Goal: Task Accomplishment & Management: Use online tool/utility

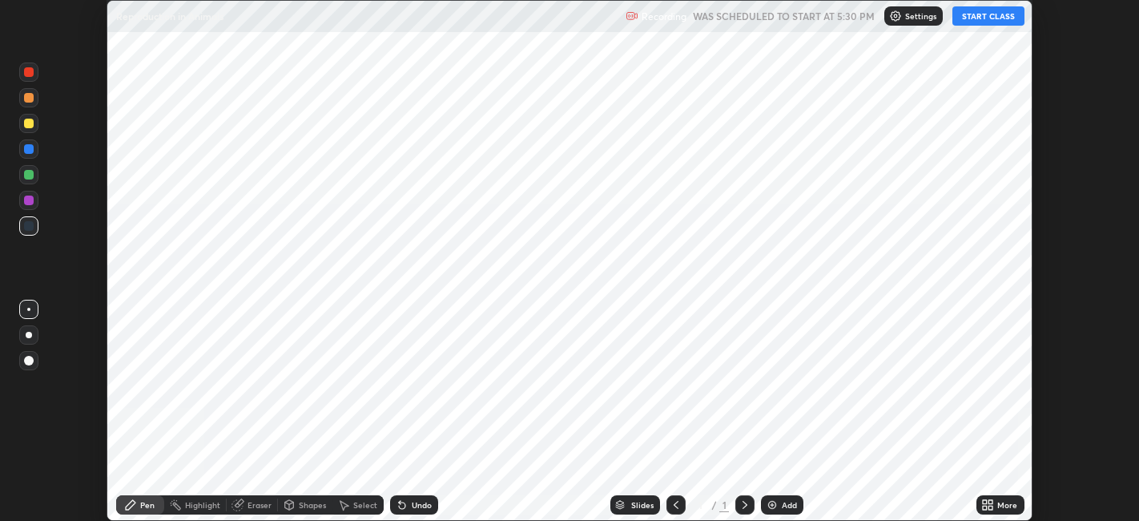
scroll to position [521, 1139]
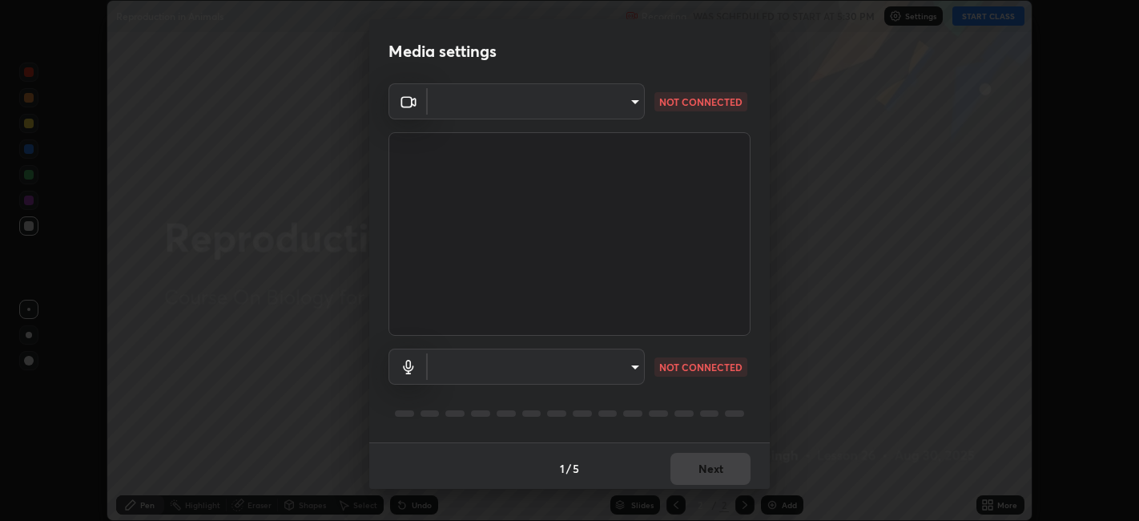
type input "e8d69c7dc0c2a56c5aabaa85415bde81fe71d5f71f3198f3fc497bb9ff74f4e0"
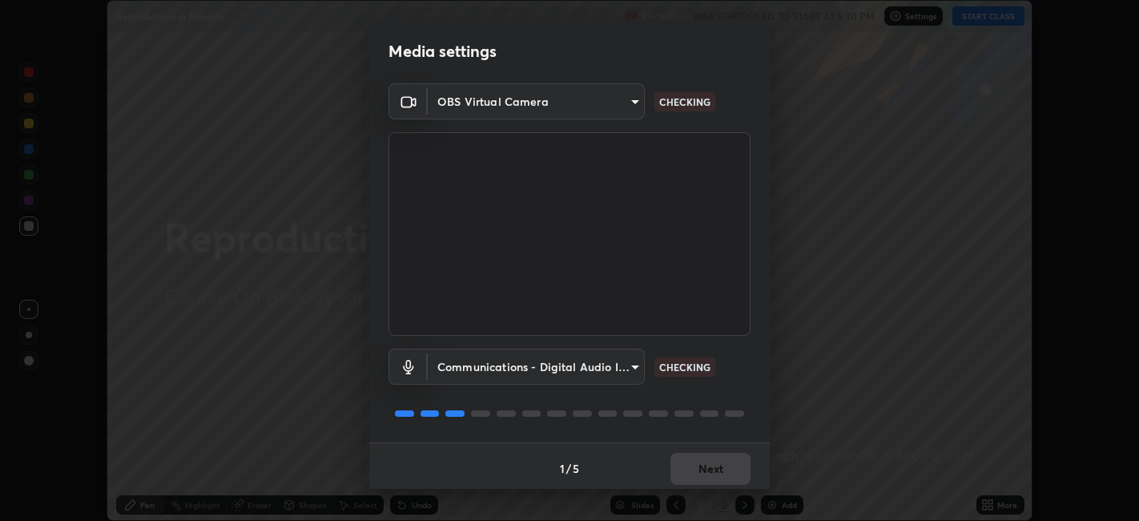
click at [630, 366] on body "Erase all Reproduction in Animals Recording WAS SCHEDULED TO START AT 5:30 PM S…" at bounding box center [569, 260] width 1139 height 521
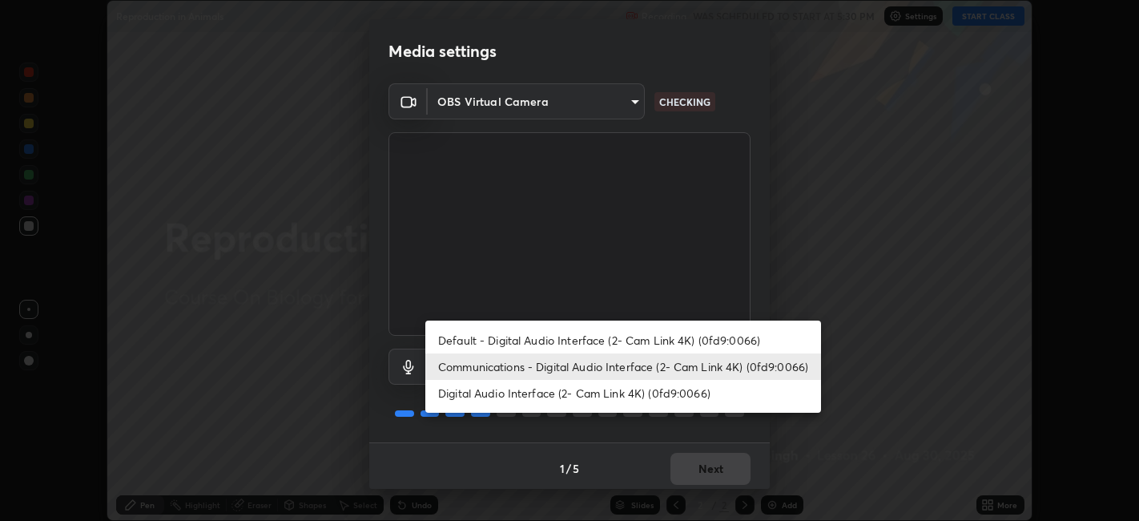
click at [587, 341] on li "Default - Digital Audio Interface (2- Cam Link 4K) (0fd9:0066)" at bounding box center [623, 340] width 396 height 26
type input "default"
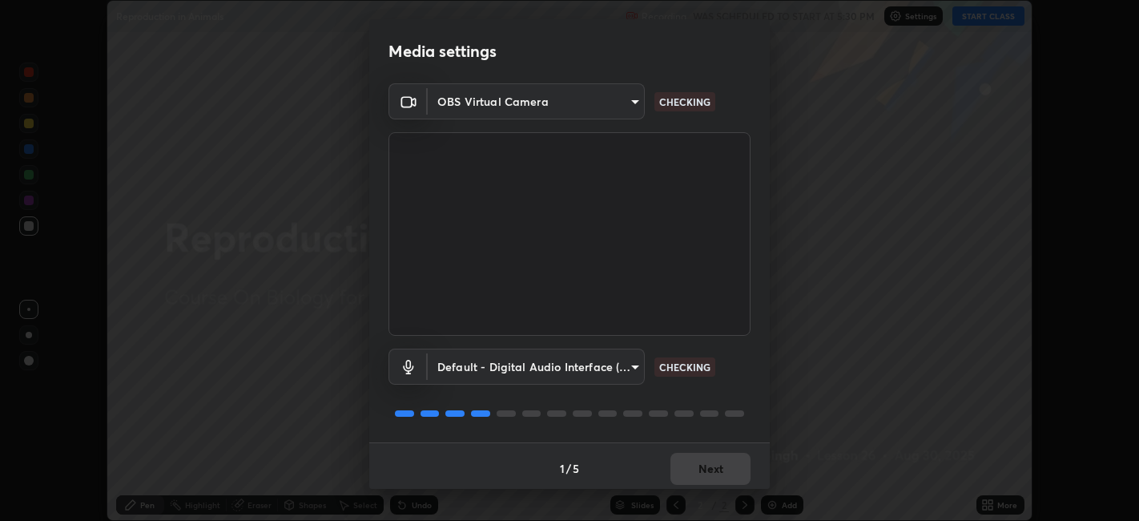
click at [635, 98] on body "Erase all Reproduction in Animals Recording WAS SCHEDULED TO START AT 5:30 PM S…" at bounding box center [569, 260] width 1139 height 521
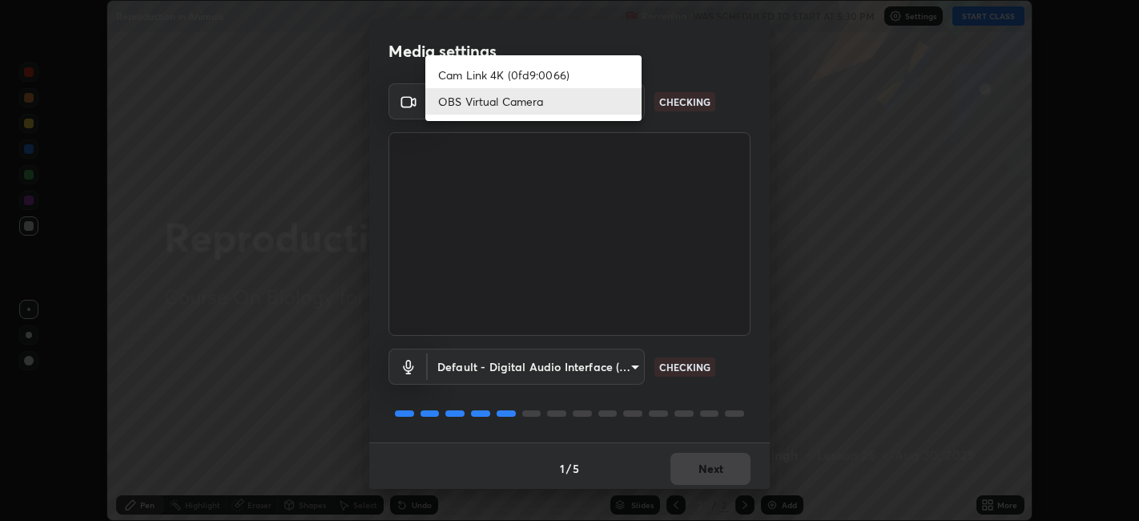
click at [603, 66] on li "Cam Link 4K (0fd9:0066)" at bounding box center [533, 75] width 216 height 26
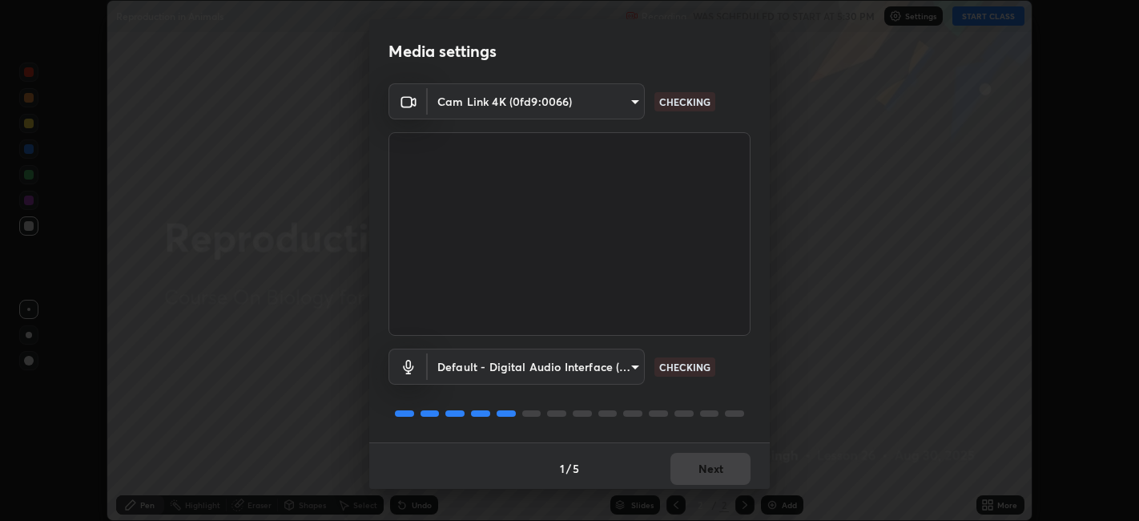
type input "1de528119a0b81ba478796ac4abd92c2349c1052ef1694bd68d1f5f62aca1b52"
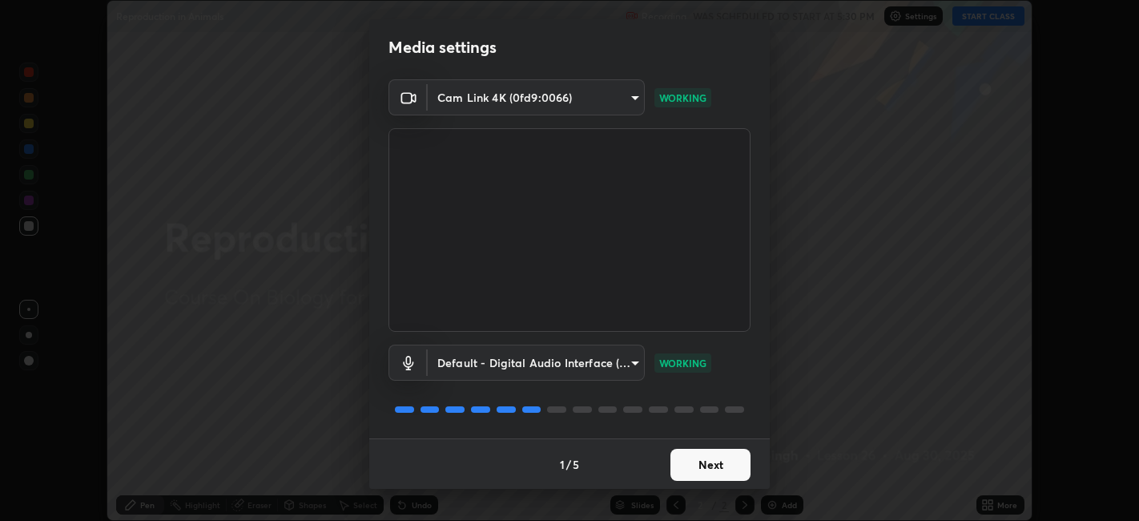
click at [715, 456] on button "Next" at bounding box center [711, 465] width 80 height 32
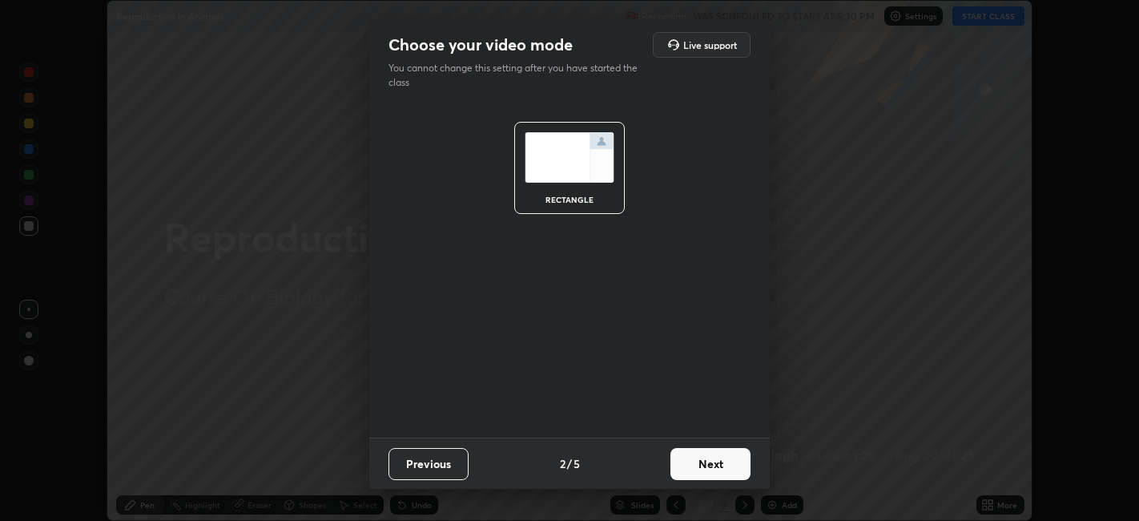
click at [710, 467] on button "Next" at bounding box center [711, 464] width 80 height 32
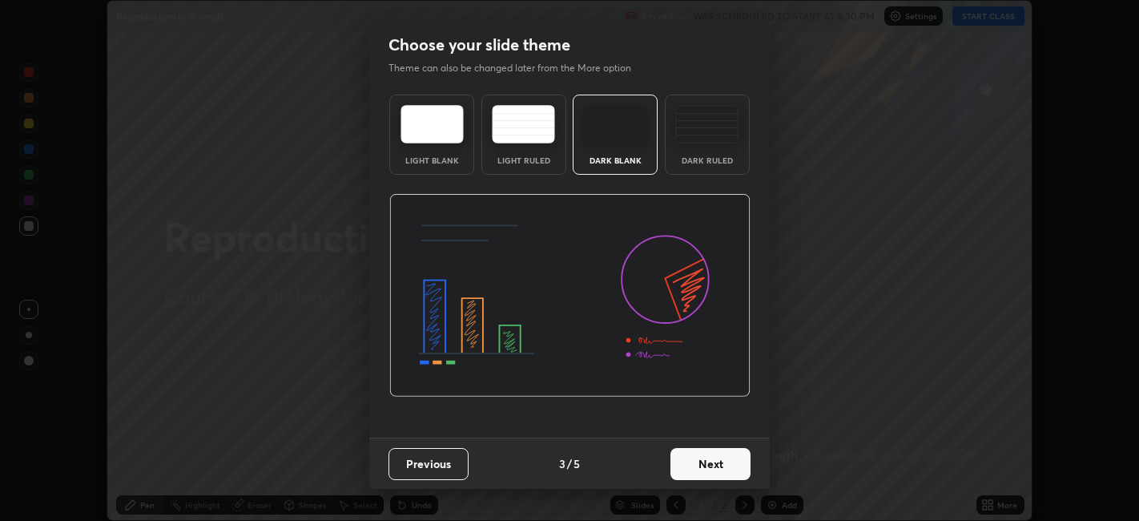
click at [711, 463] on button "Next" at bounding box center [711, 464] width 80 height 32
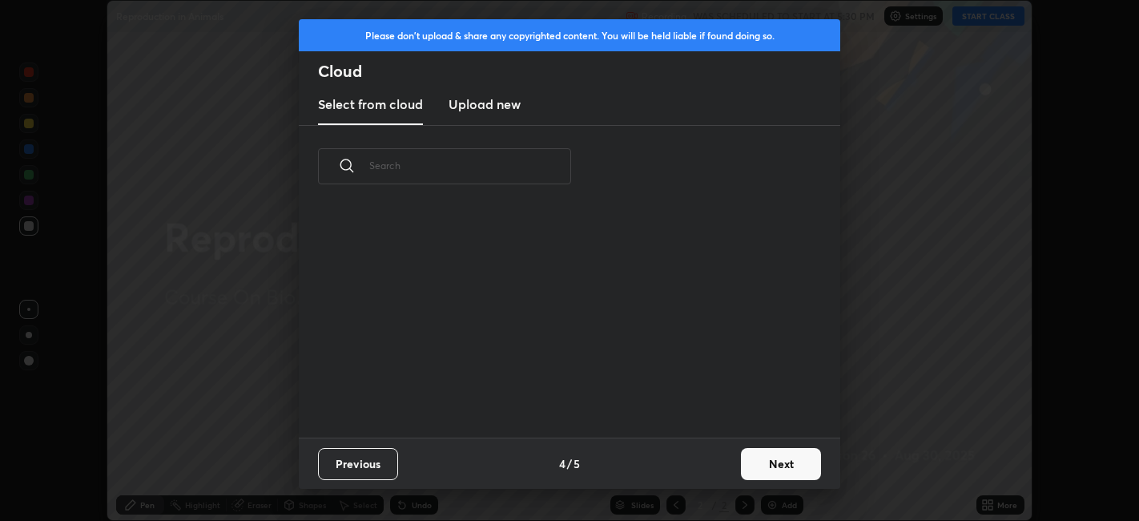
click at [751, 463] on button "Next" at bounding box center [781, 464] width 80 height 32
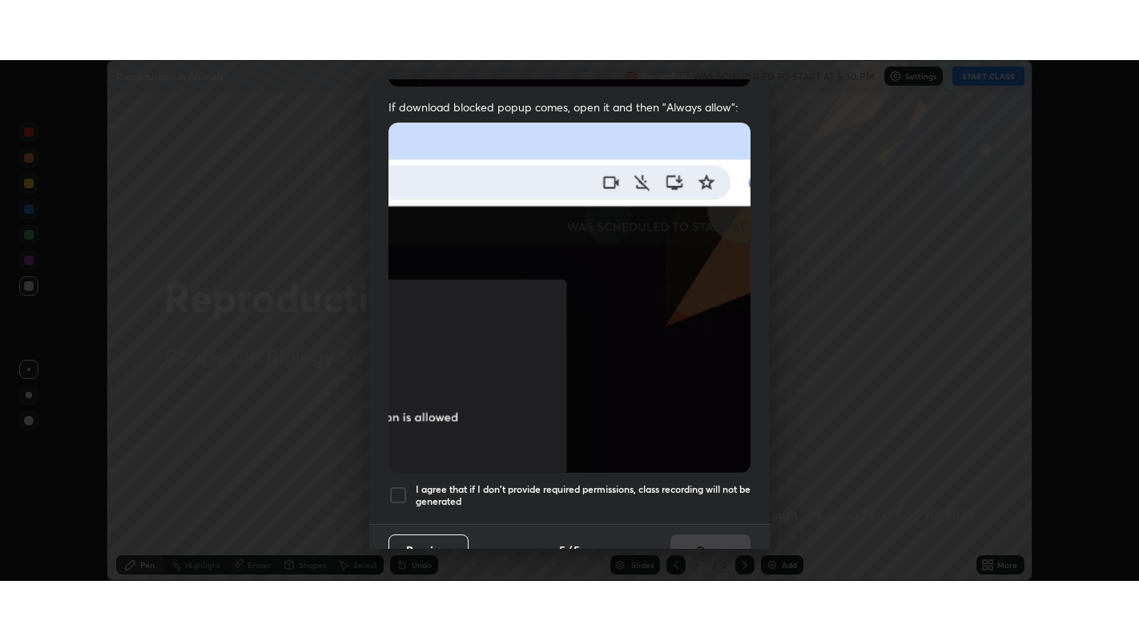
scroll to position [331, 0]
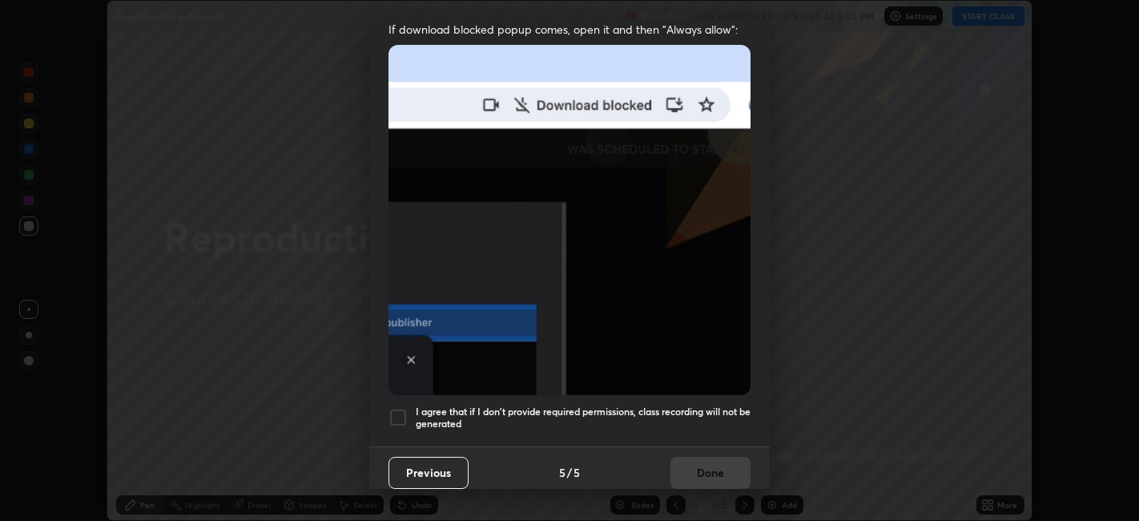
click at [397, 408] on div at bounding box center [398, 417] width 19 height 19
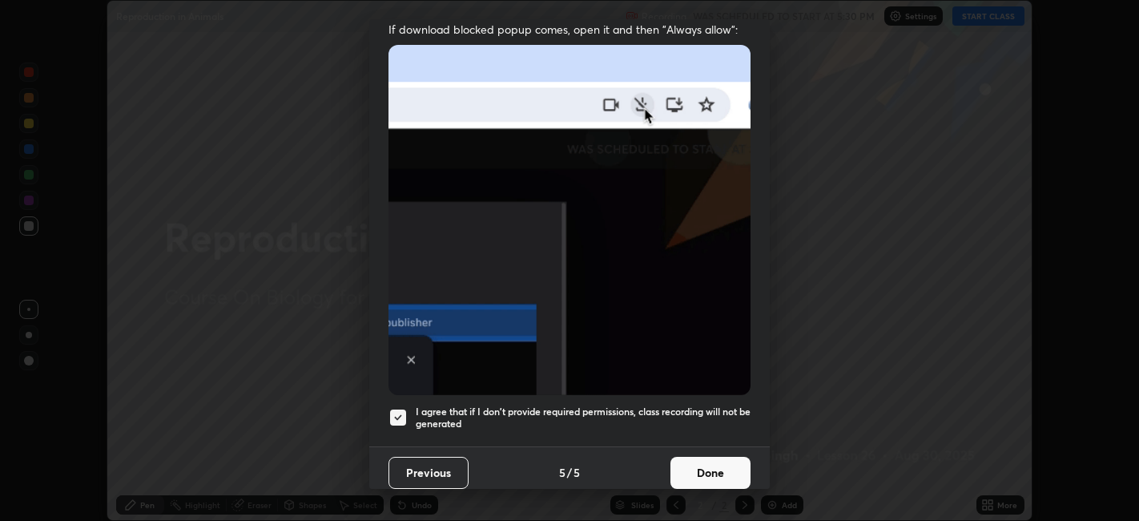
click at [712, 462] on button "Done" at bounding box center [711, 473] width 80 height 32
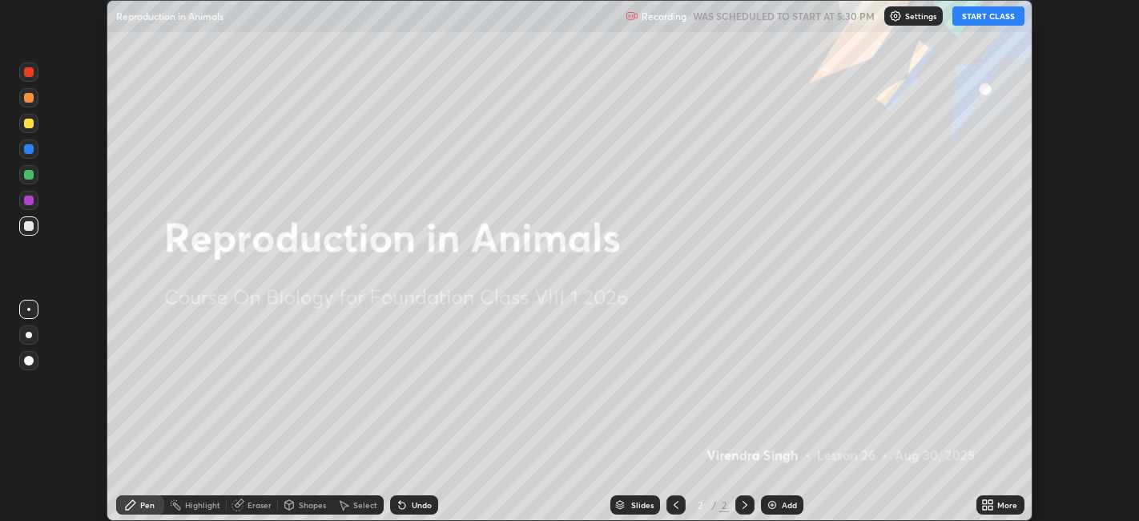
click at [982, 18] on button "START CLASS" at bounding box center [989, 15] width 72 height 19
click at [990, 506] on icon at bounding box center [992, 508] width 4 height 4
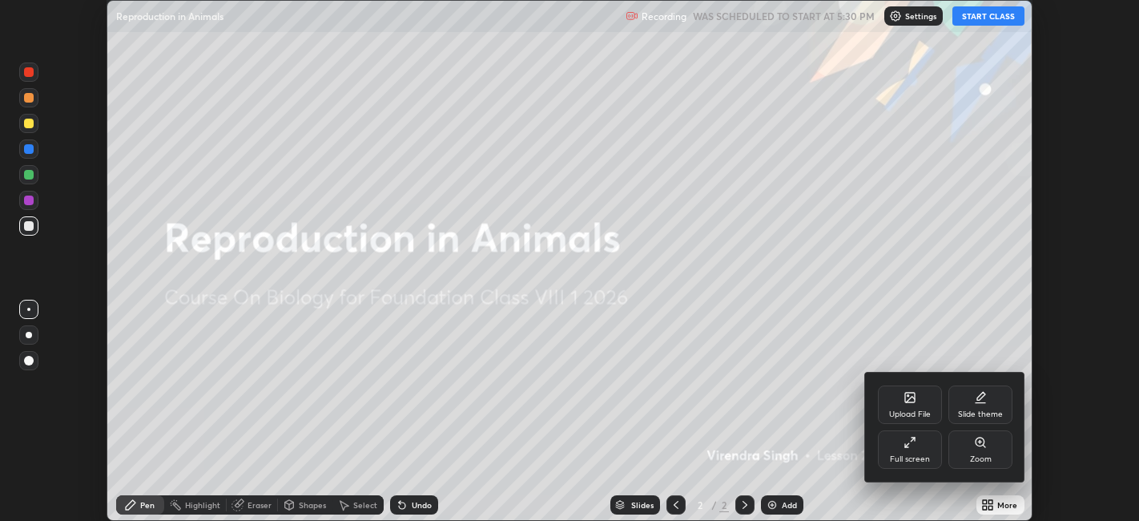
click at [901, 446] on div "Full screen" at bounding box center [910, 449] width 64 height 38
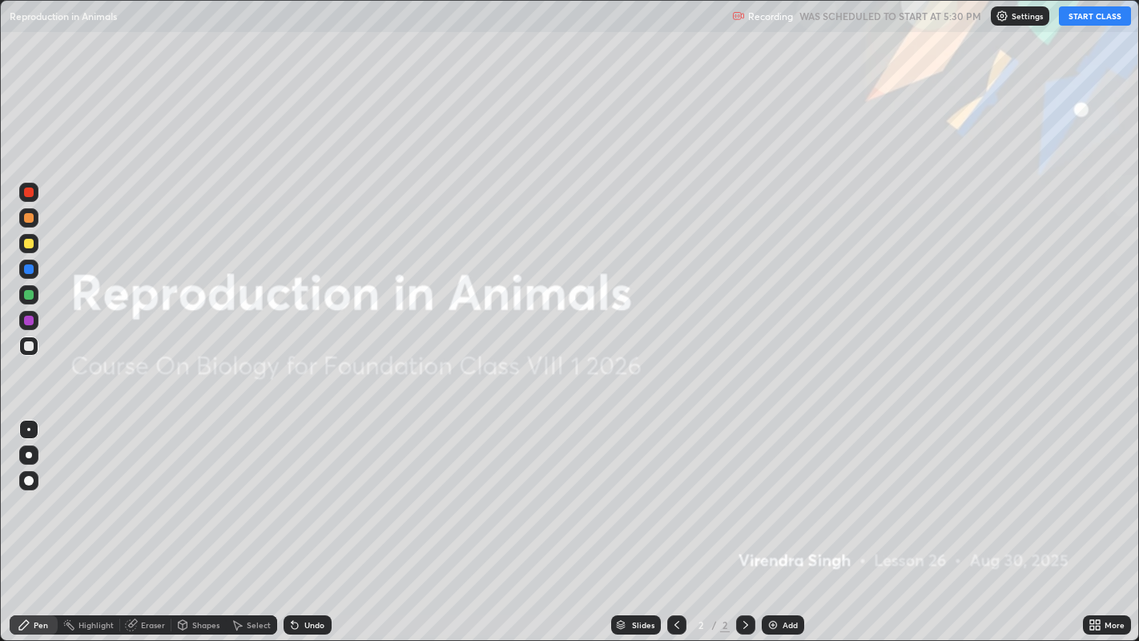
scroll to position [641, 1139]
click at [777, 520] on div "Add" at bounding box center [783, 624] width 42 height 19
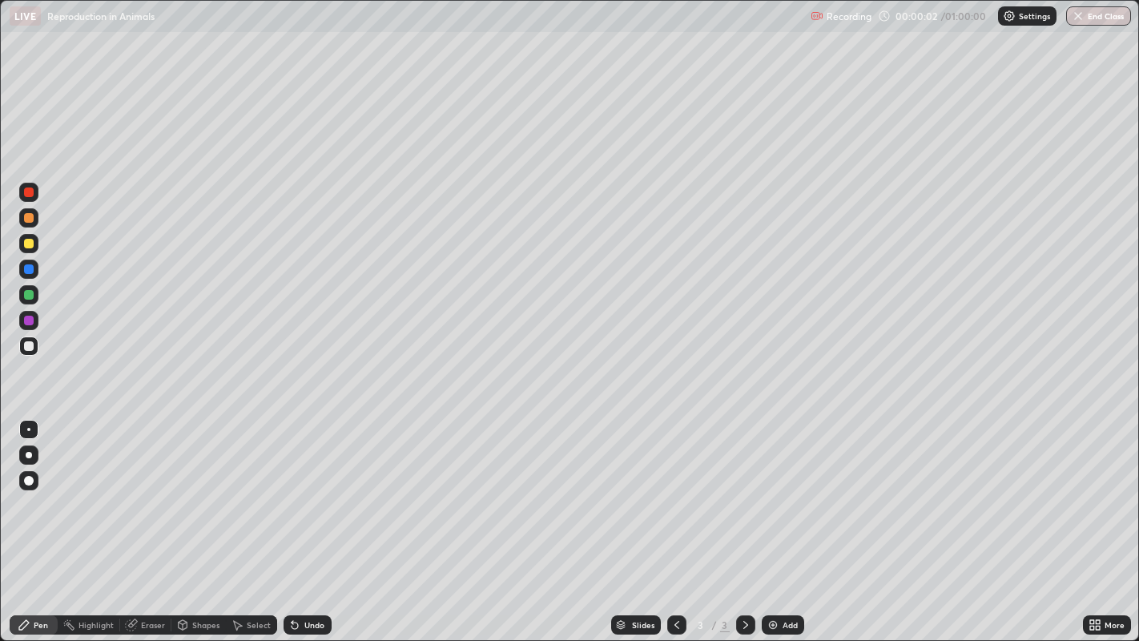
click at [28, 454] on div at bounding box center [29, 455] width 6 height 6
click at [34, 220] on div at bounding box center [28, 217] width 19 height 19
click at [28, 347] on div at bounding box center [29, 346] width 10 height 10
click at [30, 220] on div at bounding box center [29, 218] width 10 height 10
click at [38, 342] on div at bounding box center [28, 346] width 19 height 19
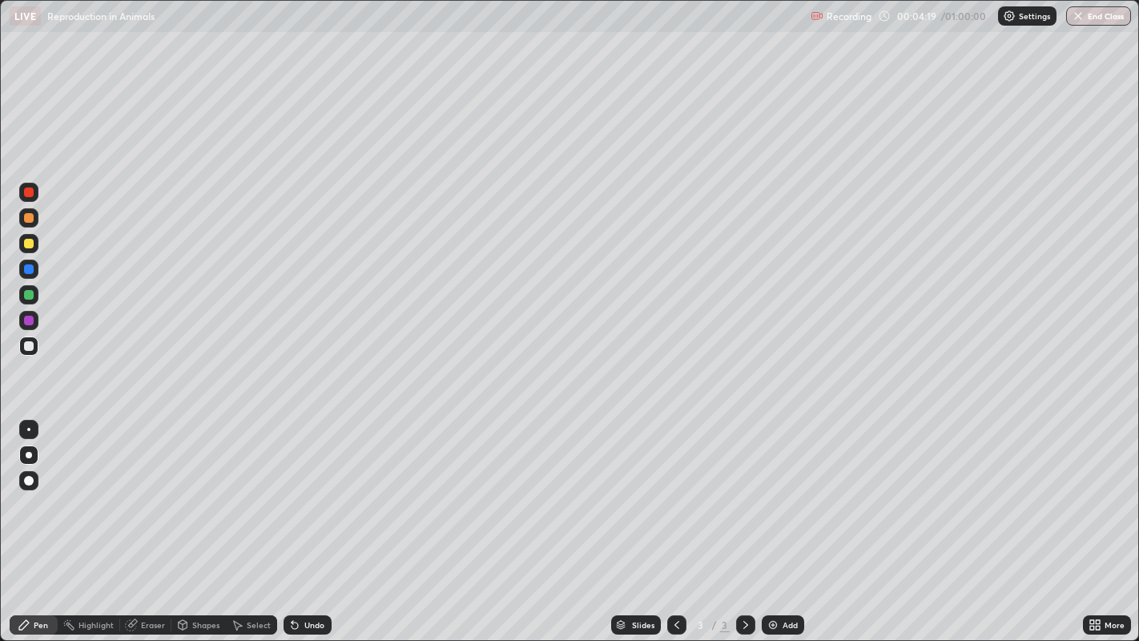
click at [308, 520] on div "Undo" at bounding box center [314, 625] width 20 height 8
click at [38, 246] on div at bounding box center [28, 243] width 19 height 19
click at [29, 347] on div at bounding box center [29, 346] width 10 height 10
click at [35, 323] on div at bounding box center [28, 320] width 19 height 19
click at [38, 246] on div at bounding box center [28, 243] width 19 height 19
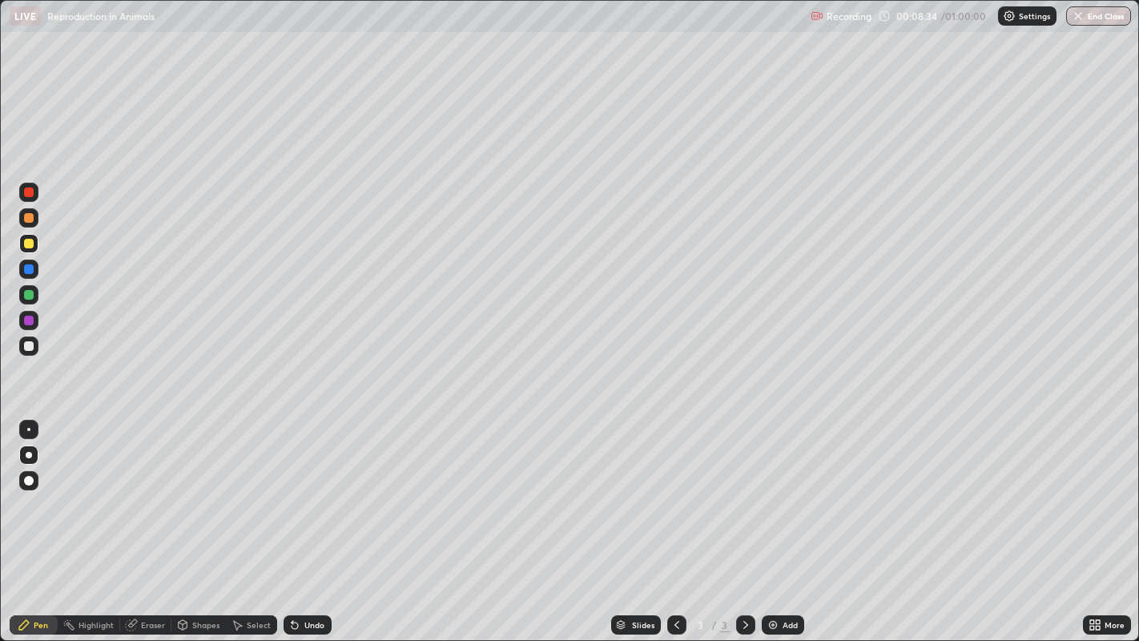
click at [434, 520] on div "Slides 3 / 3 Add" at bounding box center [708, 625] width 752 height 32
click at [667, 520] on div at bounding box center [676, 625] width 19 height 32
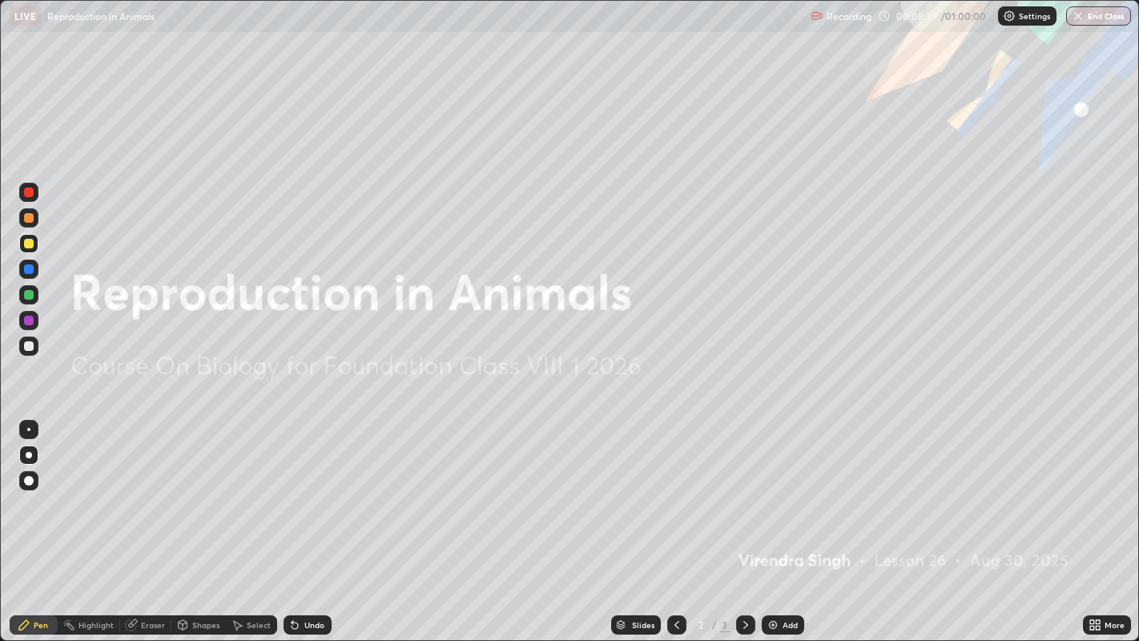
click at [743, 520] on icon at bounding box center [746, 625] width 13 height 13
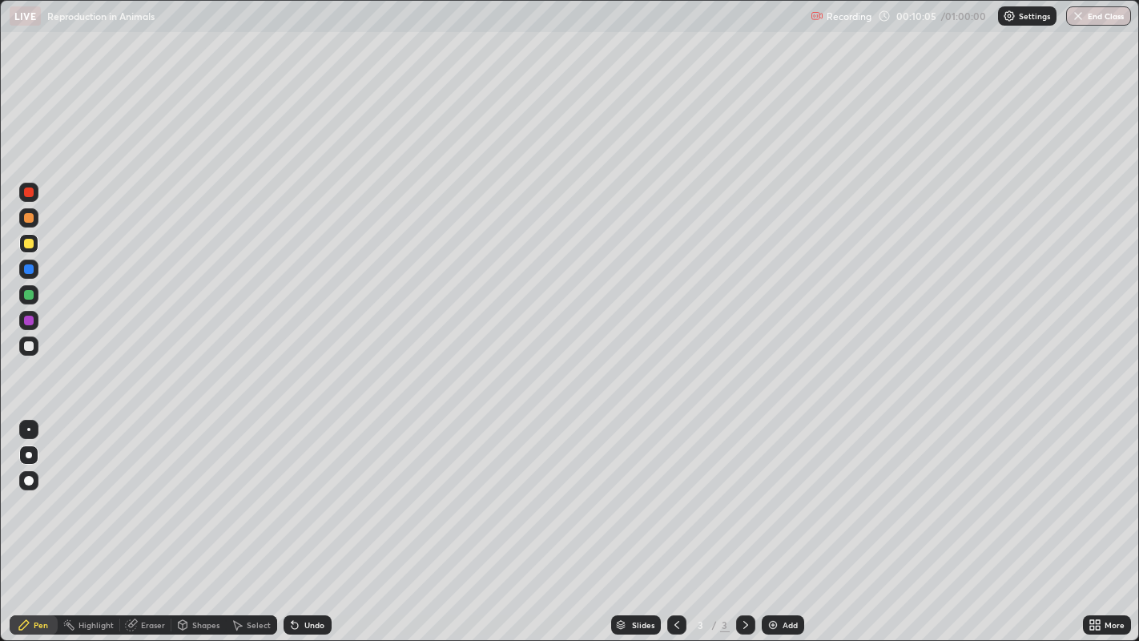
click at [783, 520] on div "Add" at bounding box center [790, 625] width 15 height 8
click at [31, 221] on div at bounding box center [29, 218] width 10 height 10
click at [28, 346] on div at bounding box center [29, 346] width 10 height 10
click at [28, 225] on div at bounding box center [28, 217] width 19 height 19
click at [30, 244] on div at bounding box center [29, 244] width 10 height 10
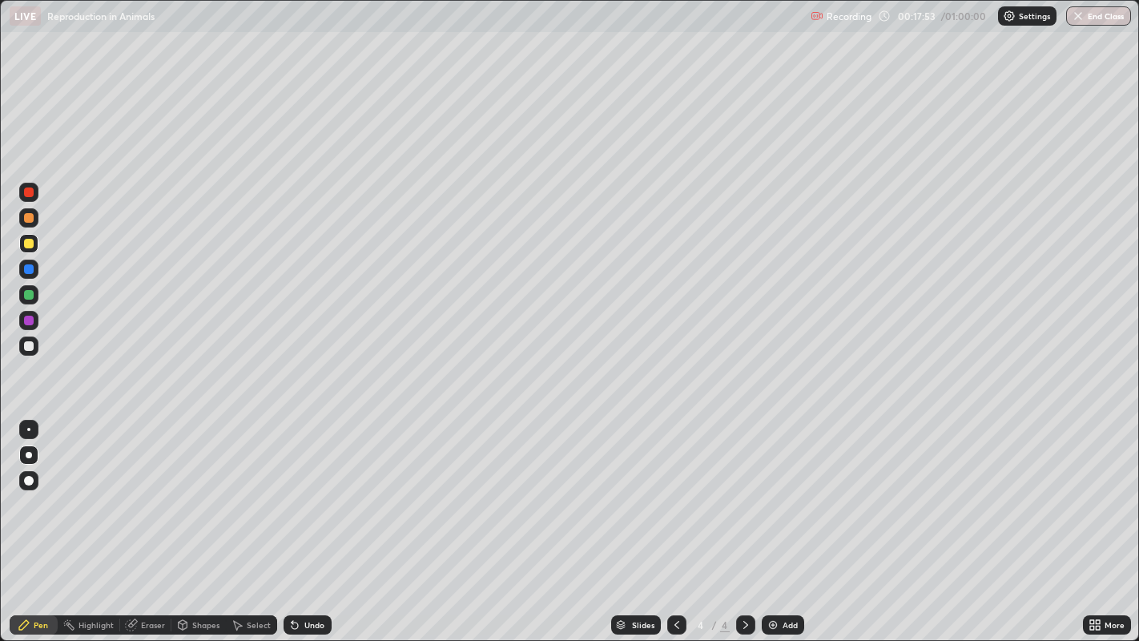
click at [33, 349] on div at bounding box center [29, 346] width 10 height 10
click at [31, 245] on div at bounding box center [29, 244] width 10 height 10
click at [32, 296] on div at bounding box center [29, 295] width 10 height 10
click at [33, 298] on div at bounding box center [28, 294] width 19 height 19
click at [27, 242] on div at bounding box center [29, 244] width 10 height 10
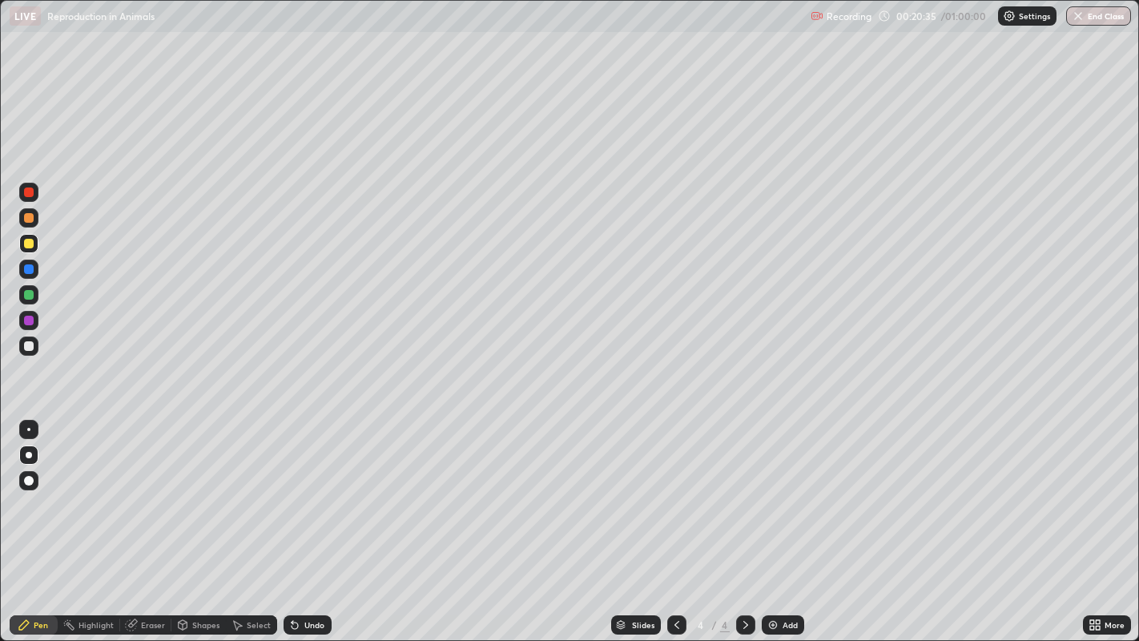
click at [32, 300] on div at bounding box center [28, 294] width 19 height 19
click at [30, 244] on div at bounding box center [29, 244] width 10 height 10
click at [29, 267] on div at bounding box center [29, 269] width 10 height 10
click at [28, 346] on div at bounding box center [29, 346] width 10 height 10
click at [157, 520] on div "Eraser" at bounding box center [153, 625] width 24 height 8
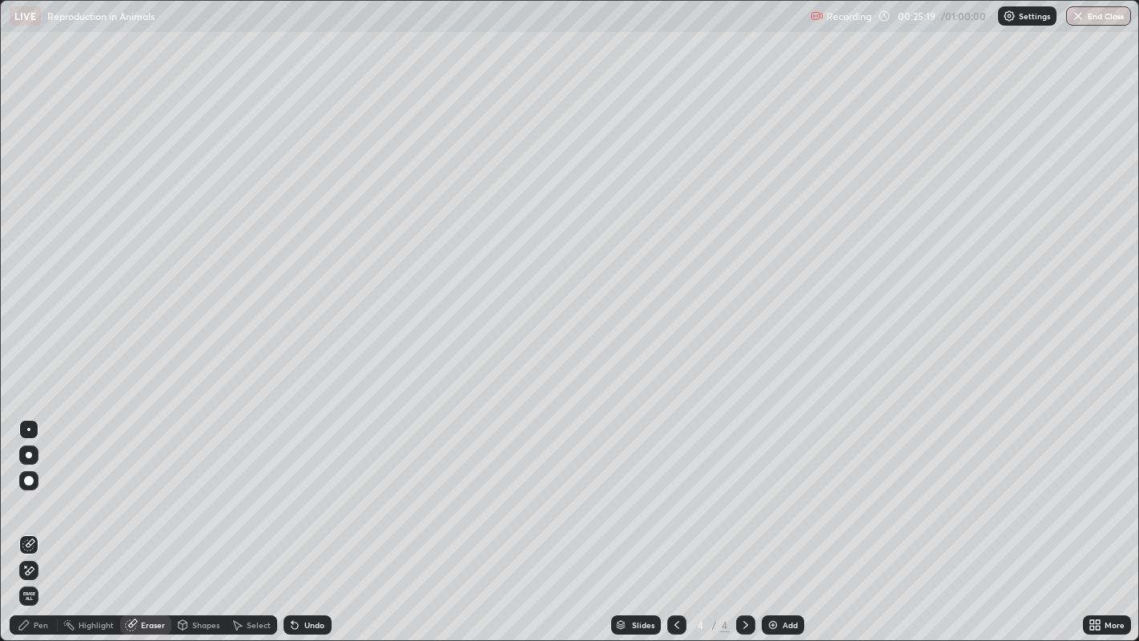
click at [46, 520] on div "Pen" at bounding box center [34, 624] width 48 height 19
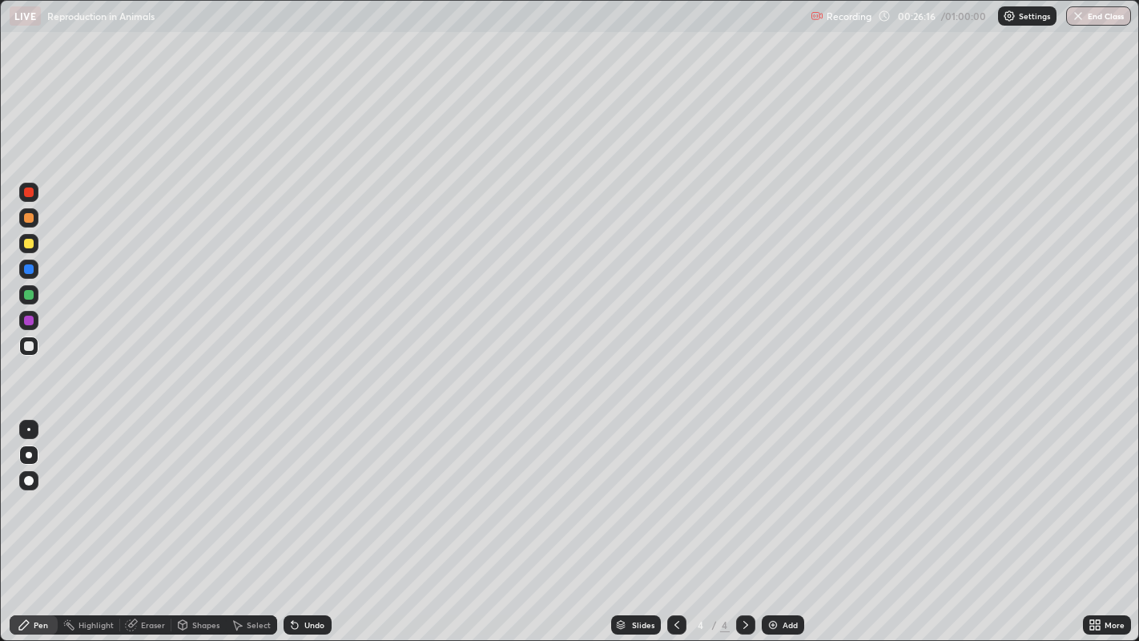
click at [29, 321] on div at bounding box center [29, 321] width 10 height 10
click at [24, 226] on div at bounding box center [28, 217] width 19 height 19
click at [778, 520] on div "Add" at bounding box center [783, 624] width 42 height 19
click at [28, 218] on div at bounding box center [29, 218] width 10 height 10
click at [36, 295] on div at bounding box center [28, 294] width 19 height 19
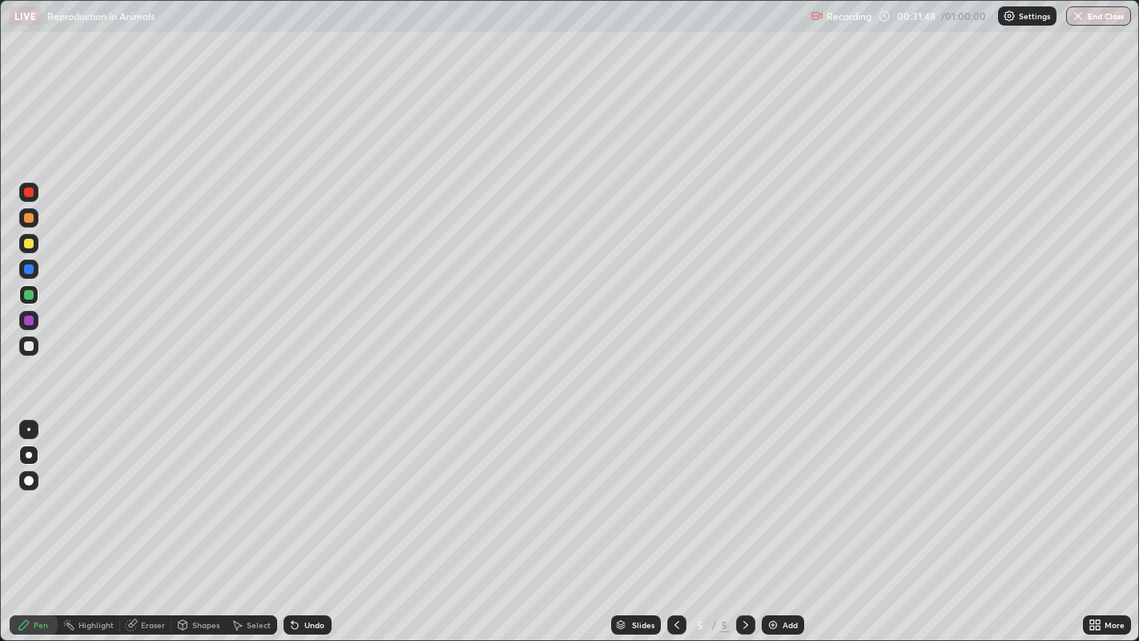
click at [25, 244] on div at bounding box center [29, 244] width 10 height 10
click at [30, 345] on div at bounding box center [29, 346] width 10 height 10
click at [29, 243] on div at bounding box center [29, 244] width 10 height 10
click at [309, 520] on div "Undo" at bounding box center [314, 625] width 20 height 8
click at [310, 520] on div "Undo" at bounding box center [314, 625] width 20 height 8
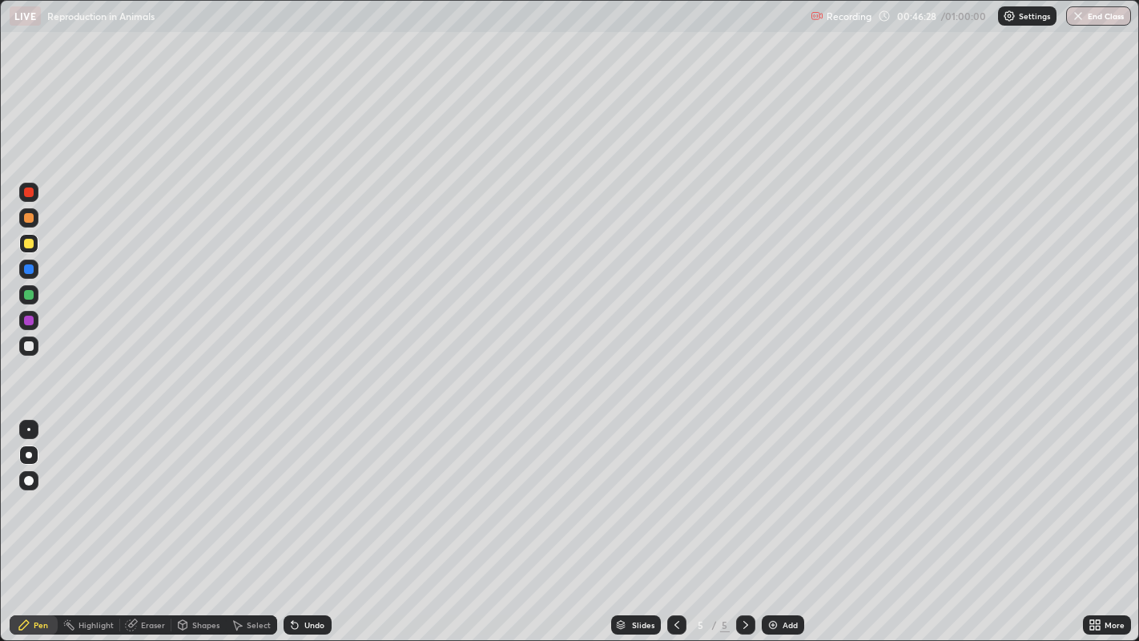
click at [1094, 18] on button "End Class" at bounding box center [1099, 15] width 65 height 19
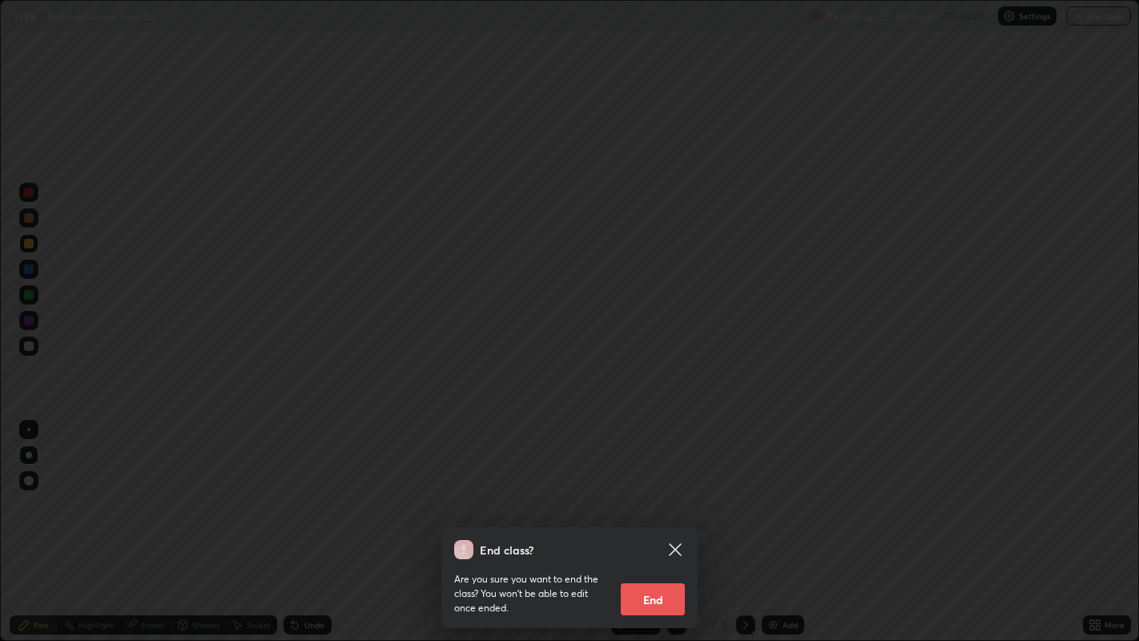
click at [658, 520] on button "End" at bounding box center [653, 599] width 64 height 32
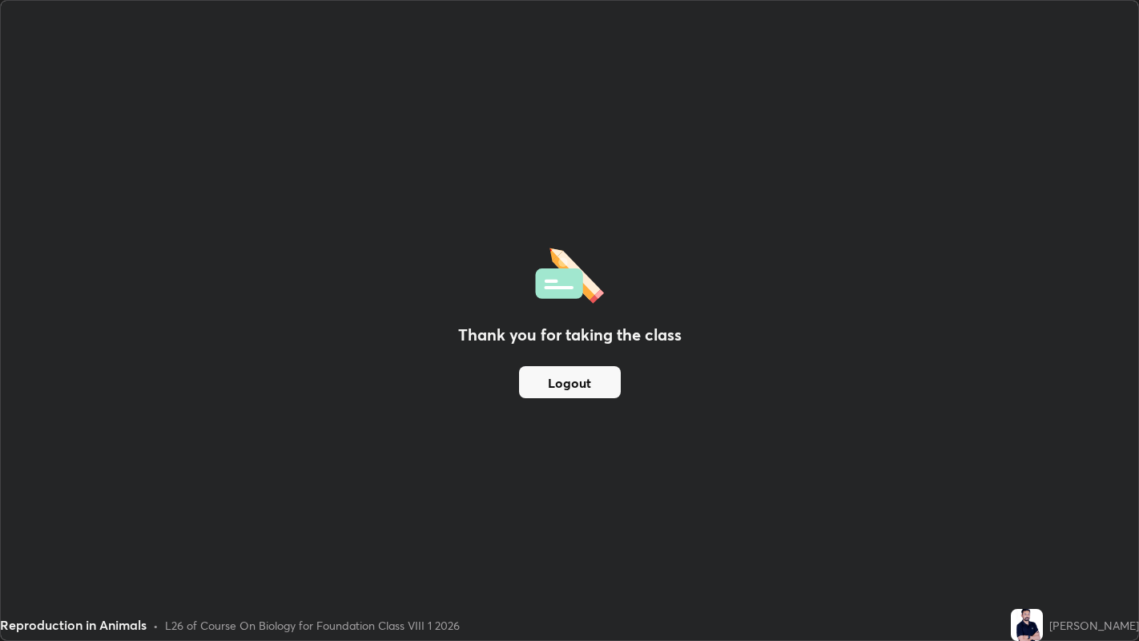
click at [593, 383] on button "Logout" at bounding box center [570, 382] width 102 height 32
